Goal: Task Accomplishment & Management: Use online tool/utility

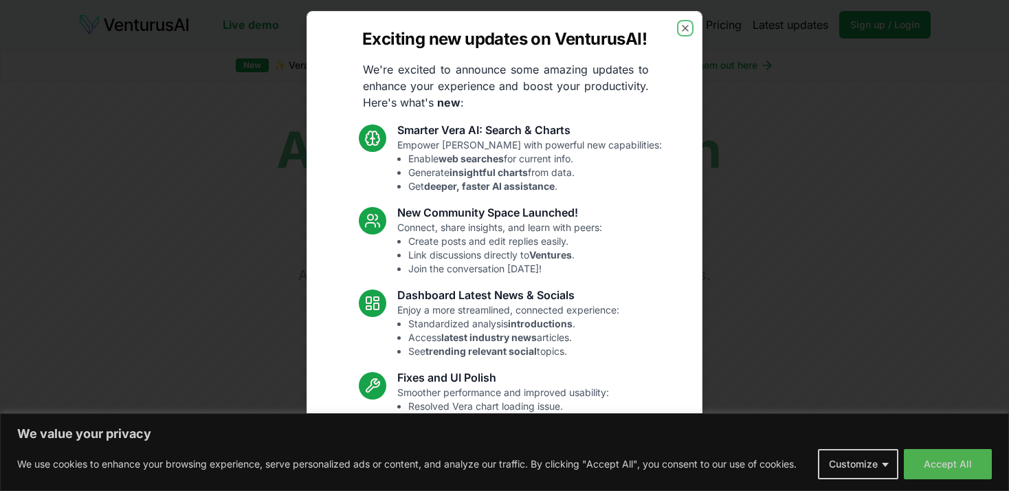
scroll to position [82, 0]
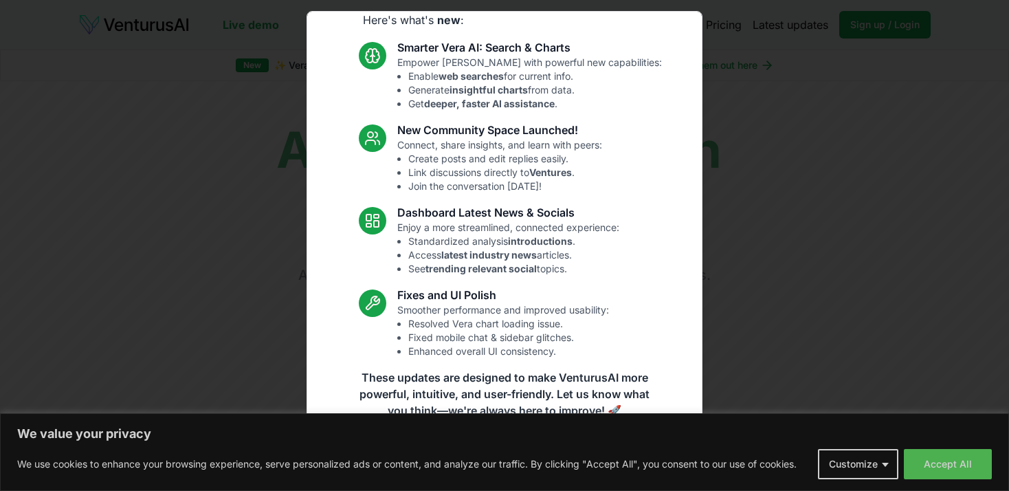
click at [887, 464] on body "We value your privacy We use cookies to enhance your browsing experience, serve…" at bounding box center [504, 245] width 1009 height 491
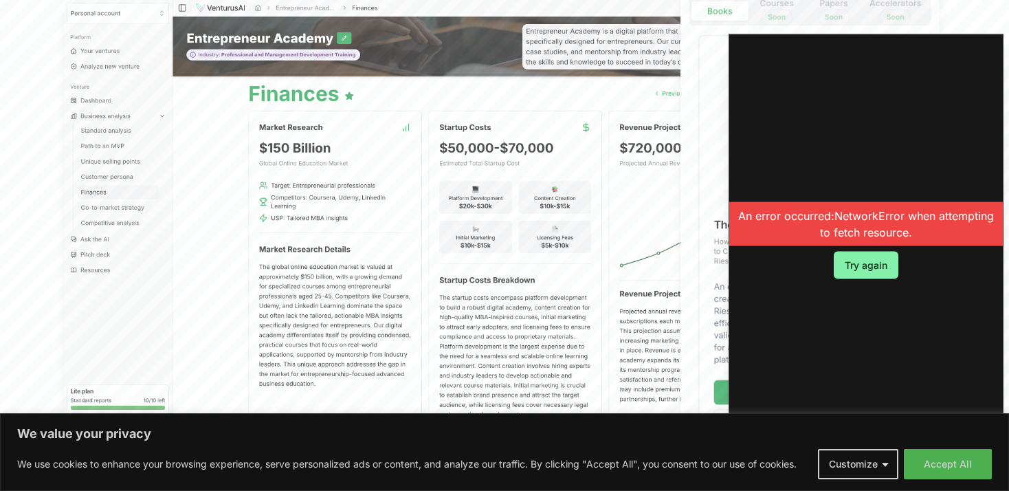
scroll to position [629, 0]
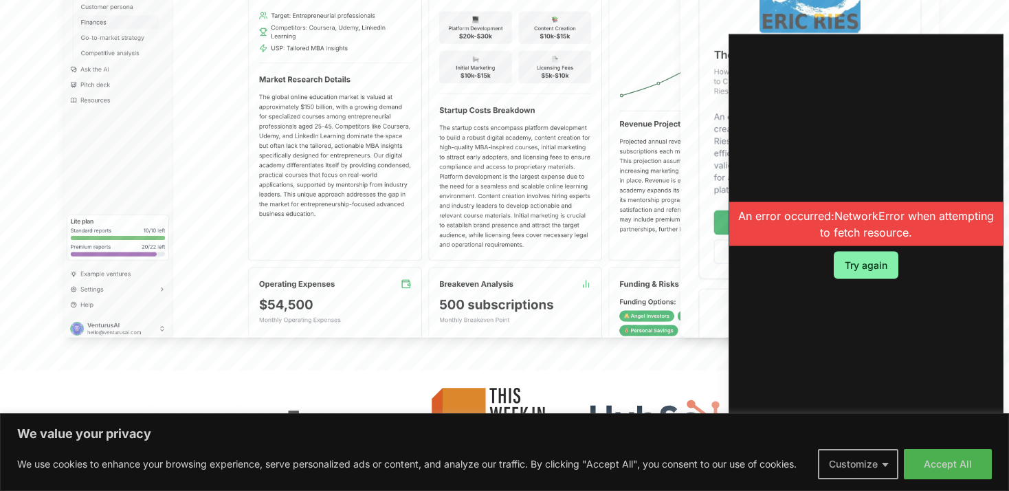
click at [870, 462] on button "Customize" at bounding box center [858, 464] width 80 height 30
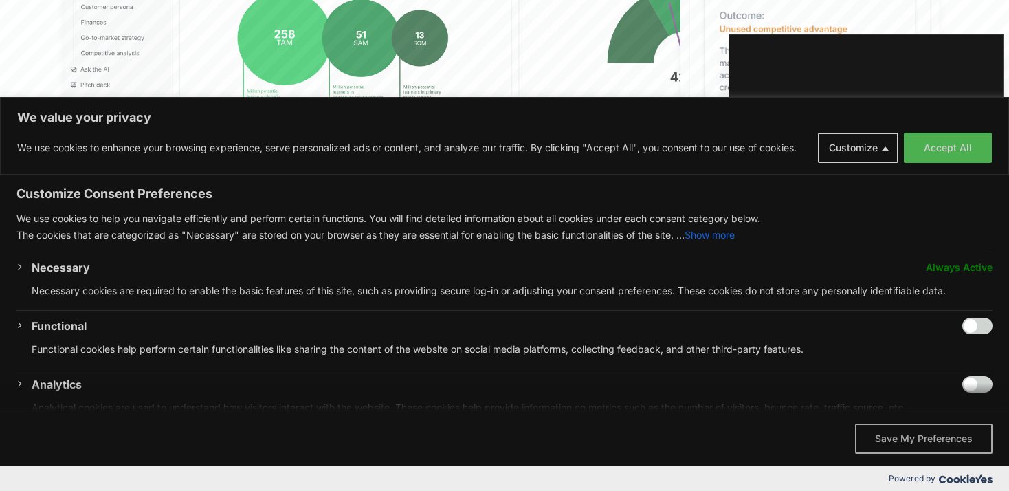
click at [945, 439] on button "Save My Preferences" at bounding box center [923, 438] width 137 height 30
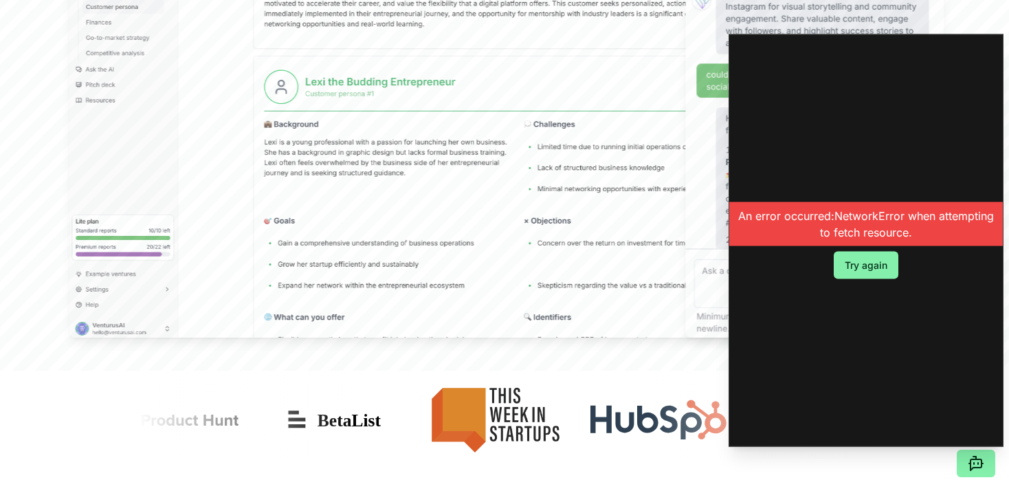
scroll to position [242, 0]
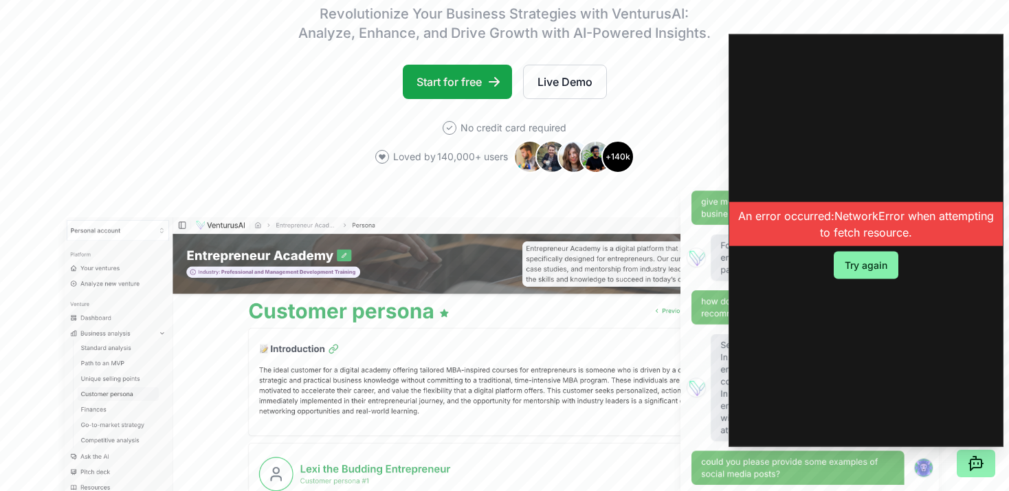
click at [968, 471] on button at bounding box center [976, 462] width 38 height 27
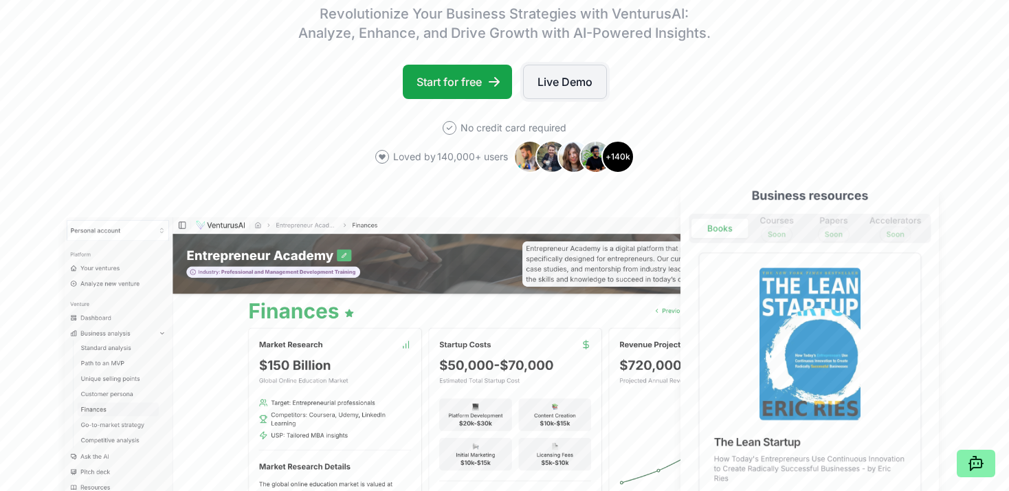
click at [563, 78] on link "Live Demo" at bounding box center [565, 82] width 84 height 34
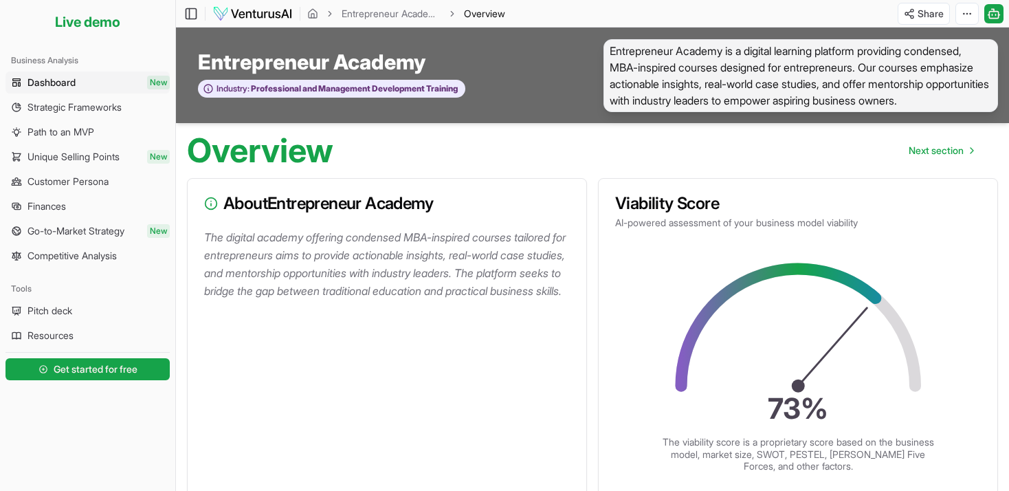
scroll to position [145, 0]
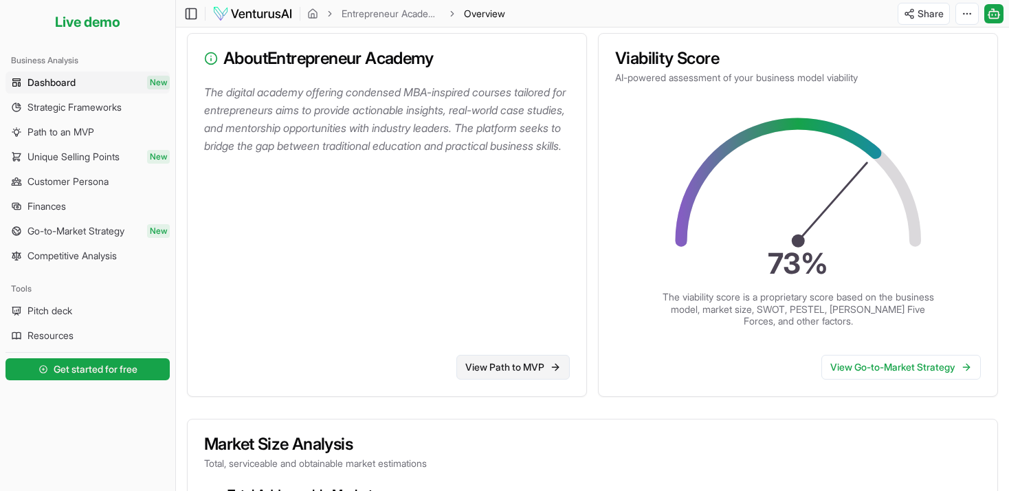
click at [543, 377] on link "View Path to MVP" at bounding box center [512, 367] width 113 height 25
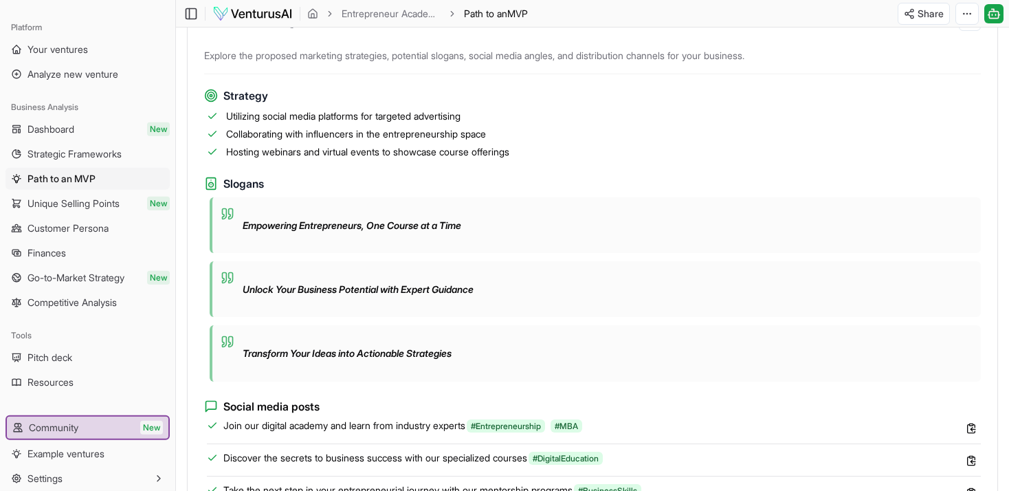
scroll to position [620, 0]
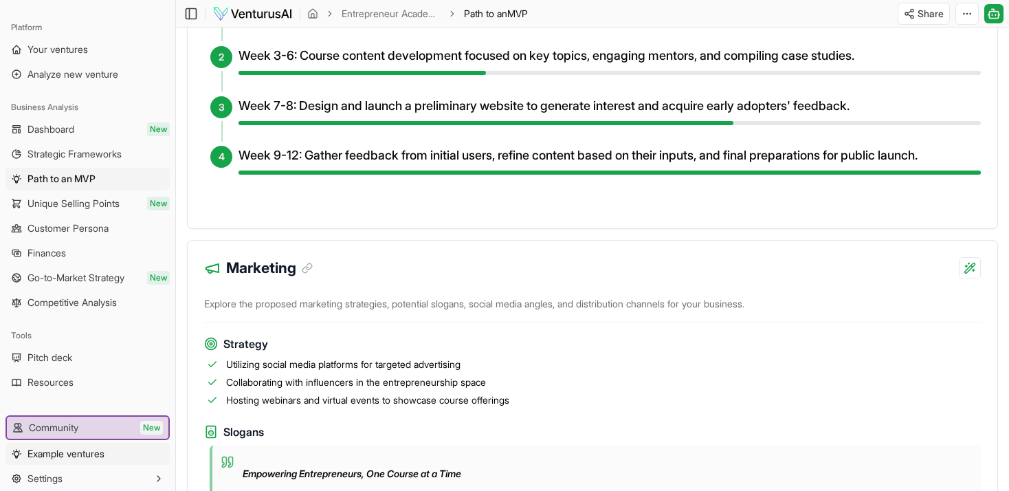
click at [109, 454] on link "Example ventures" at bounding box center [87, 454] width 164 height 22
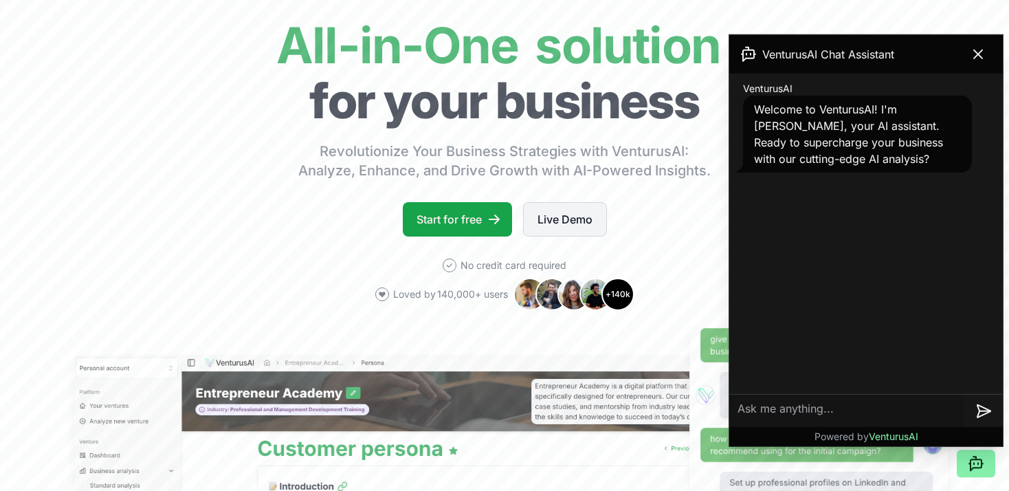
scroll to position [338, 0]
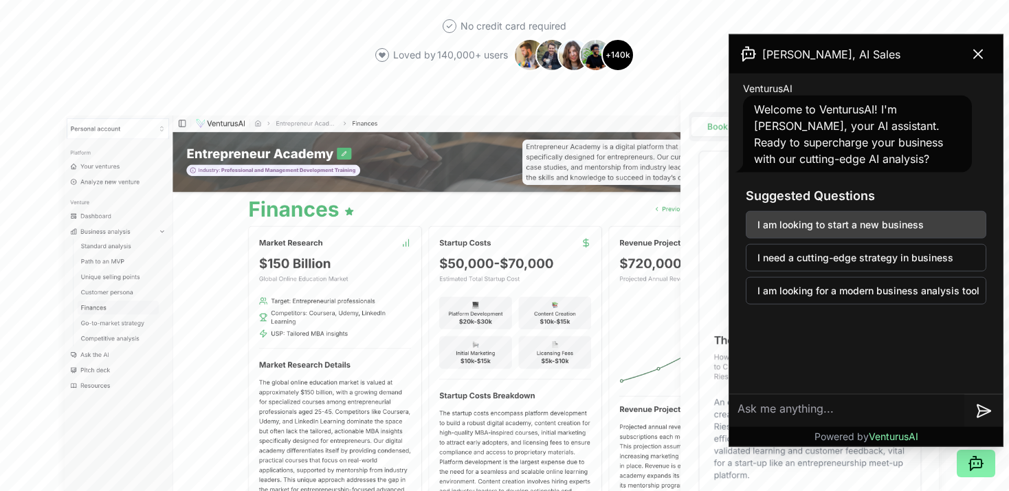
click at [904, 230] on button "I am looking to start a new business" at bounding box center [866, 224] width 241 height 27
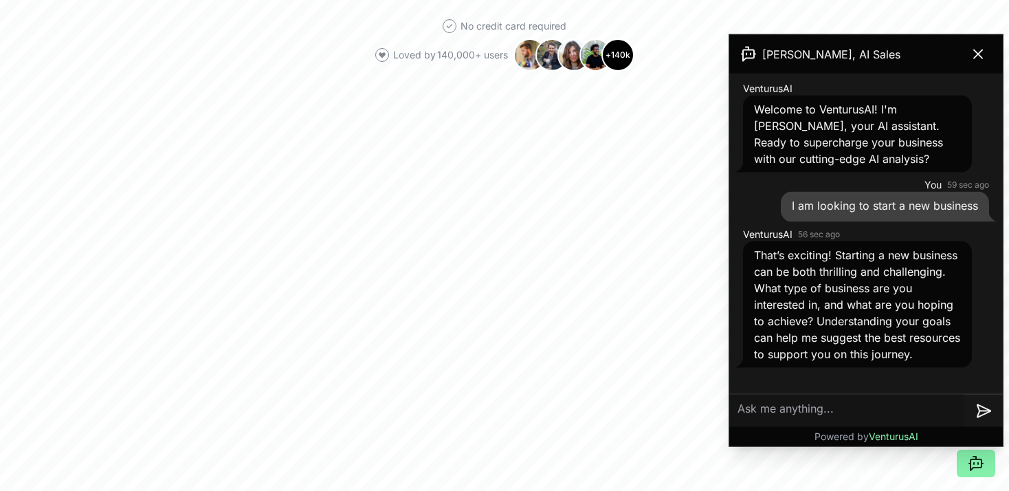
scroll to position [363, 0]
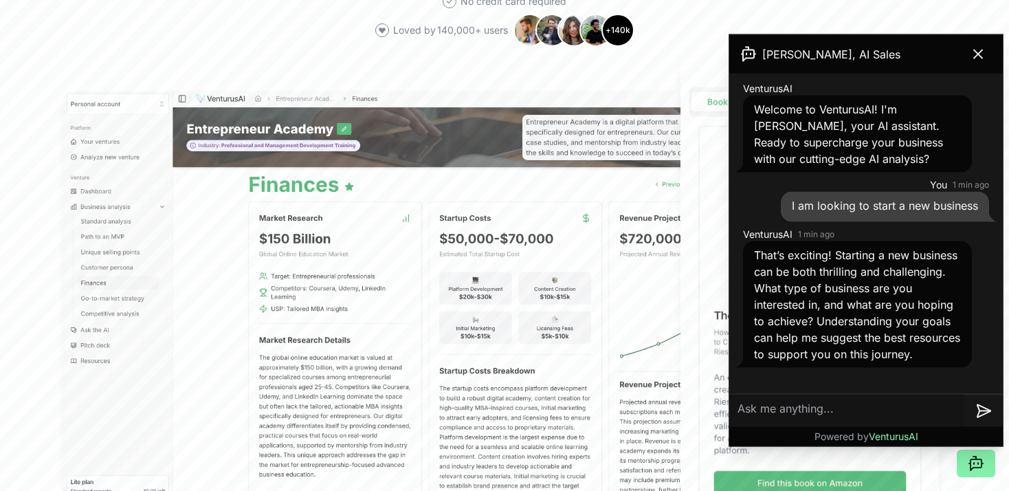
click at [884, 402] on textarea at bounding box center [846, 410] width 235 height 33
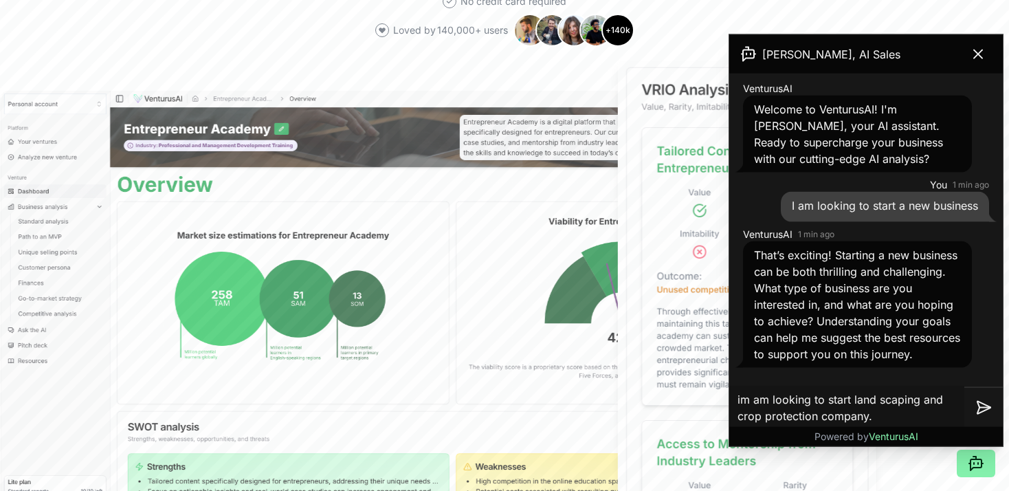
type textarea "im am looking to start land scaping and crop protection company."
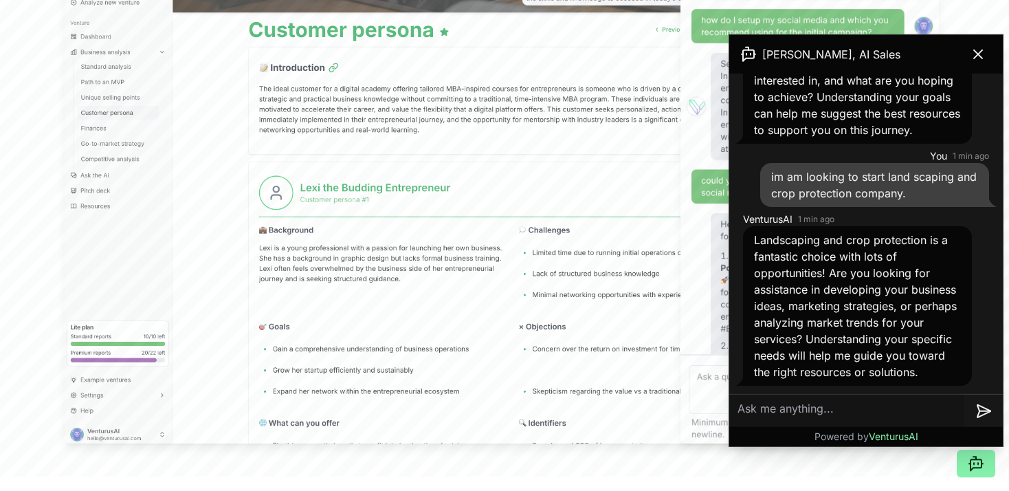
scroll to position [556, 0]
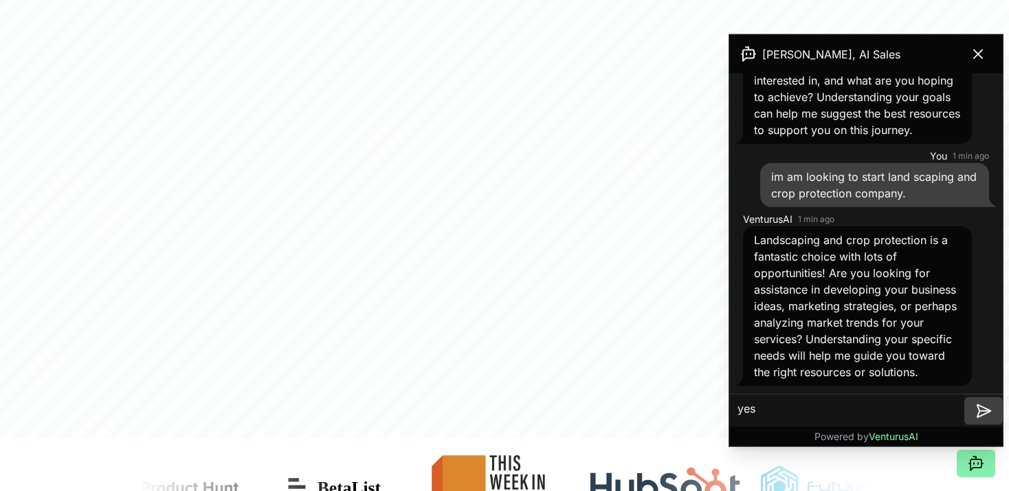
type textarea "yes"
click at [987, 407] on icon at bounding box center [983, 410] width 16 height 16
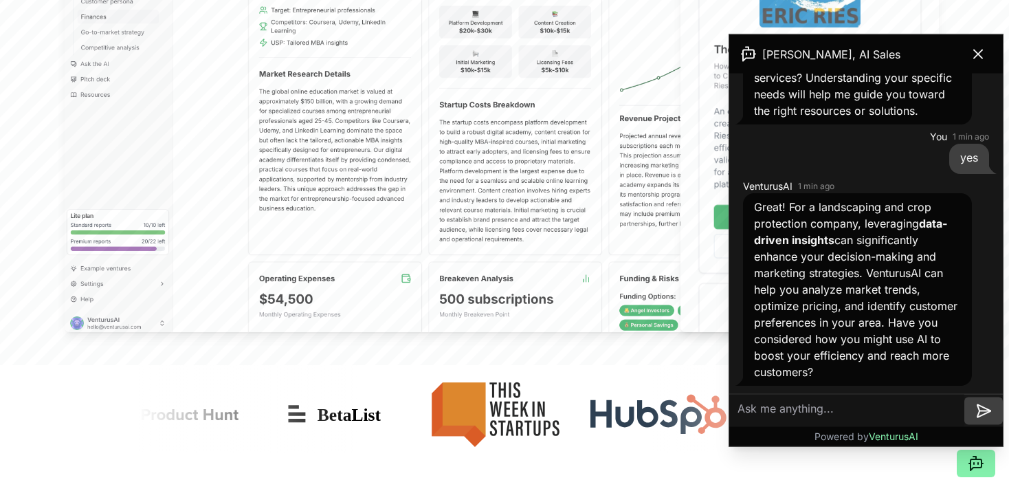
scroll to position [774, 0]
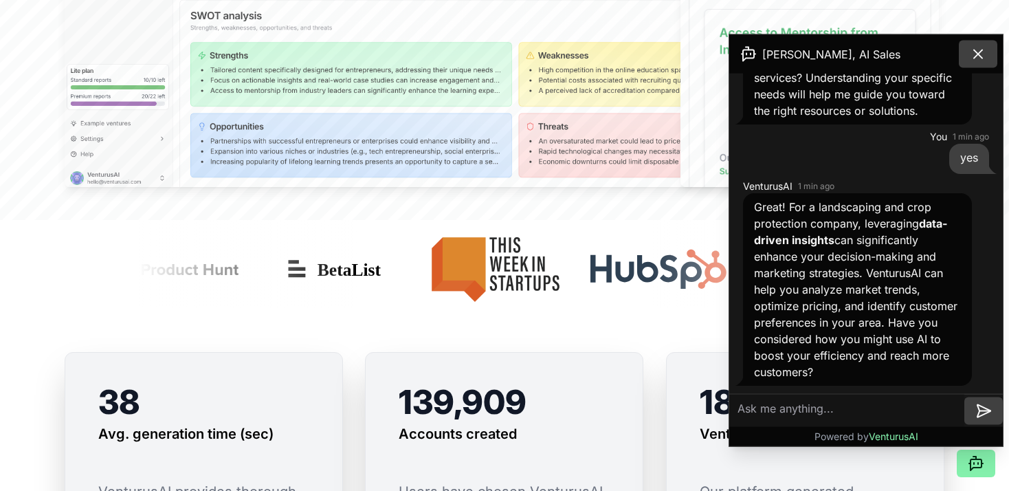
click at [973, 58] on icon at bounding box center [978, 54] width 16 height 16
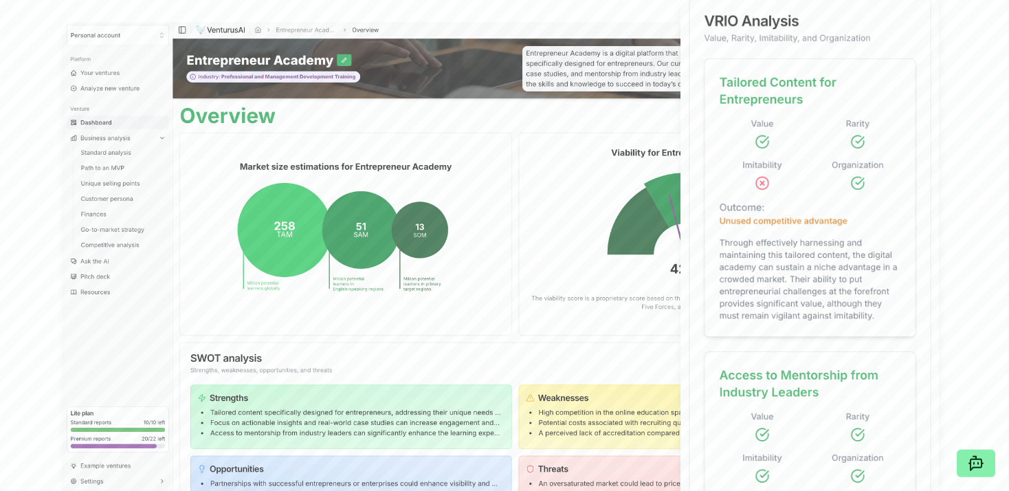
scroll to position [0, 0]
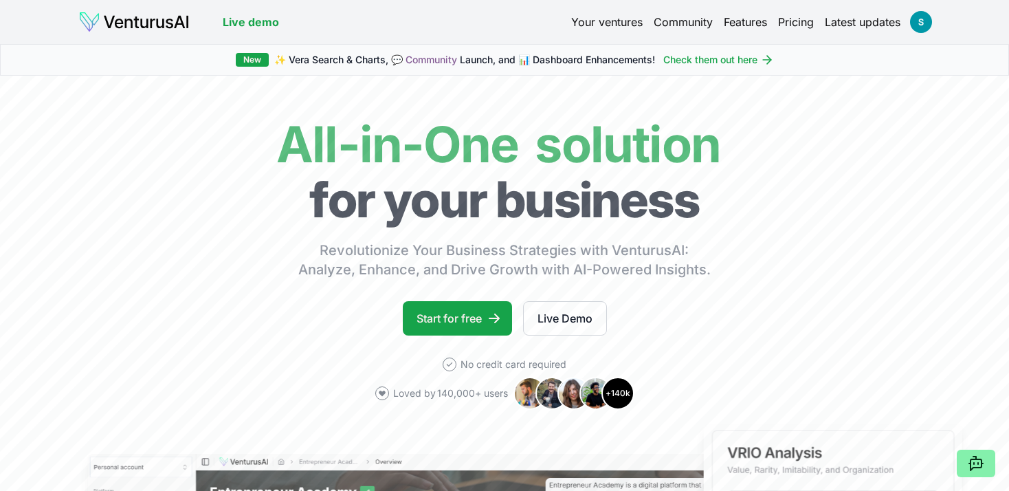
click at [627, 24] on link "Your ventures" at bounding box center [606, 22] width 71 height 16
